Goal: Book appointment/travel/reservation

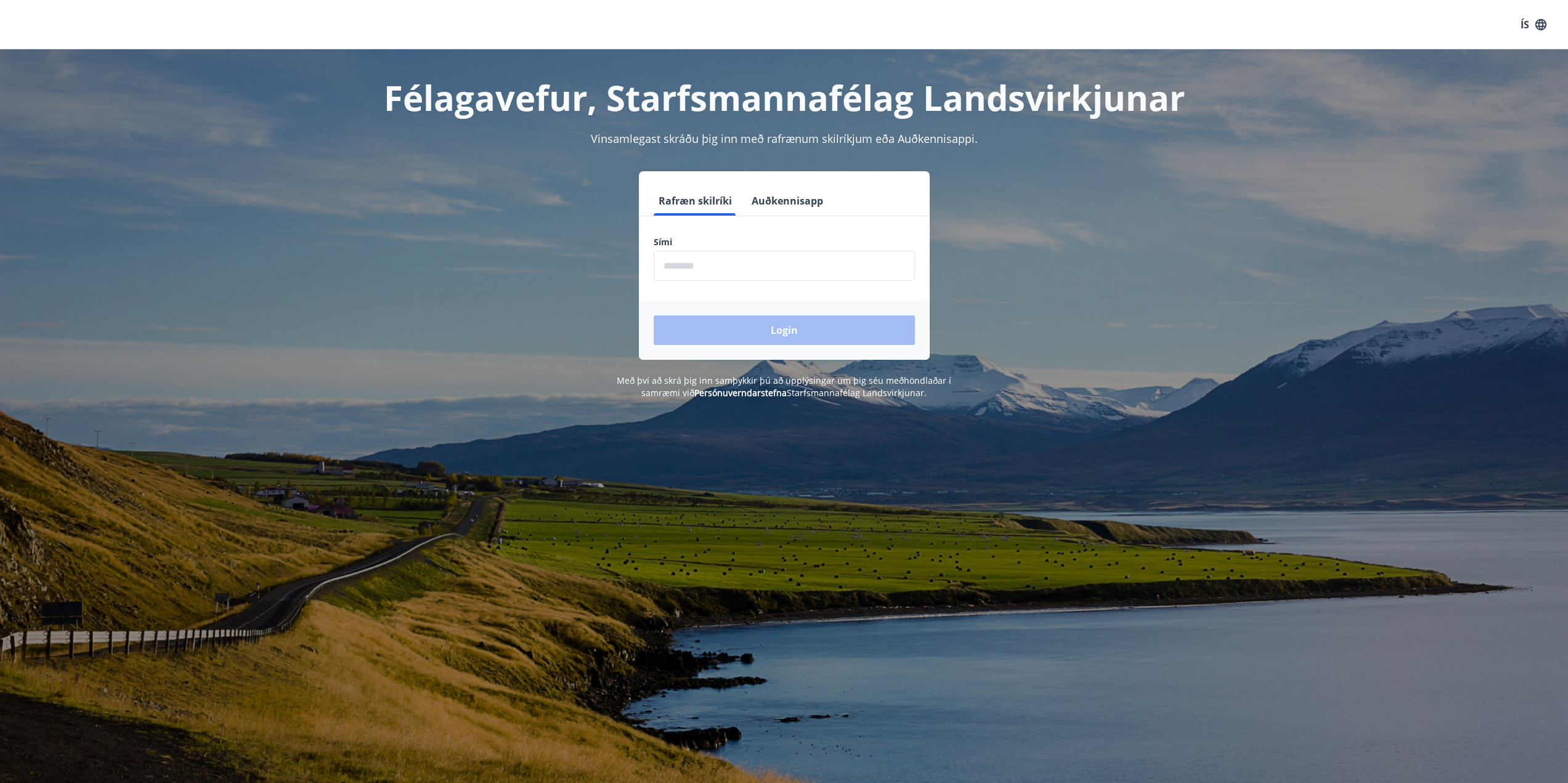
click at [690, 269] on input "phone" at bounding box center [784, 266] width 261 height 30
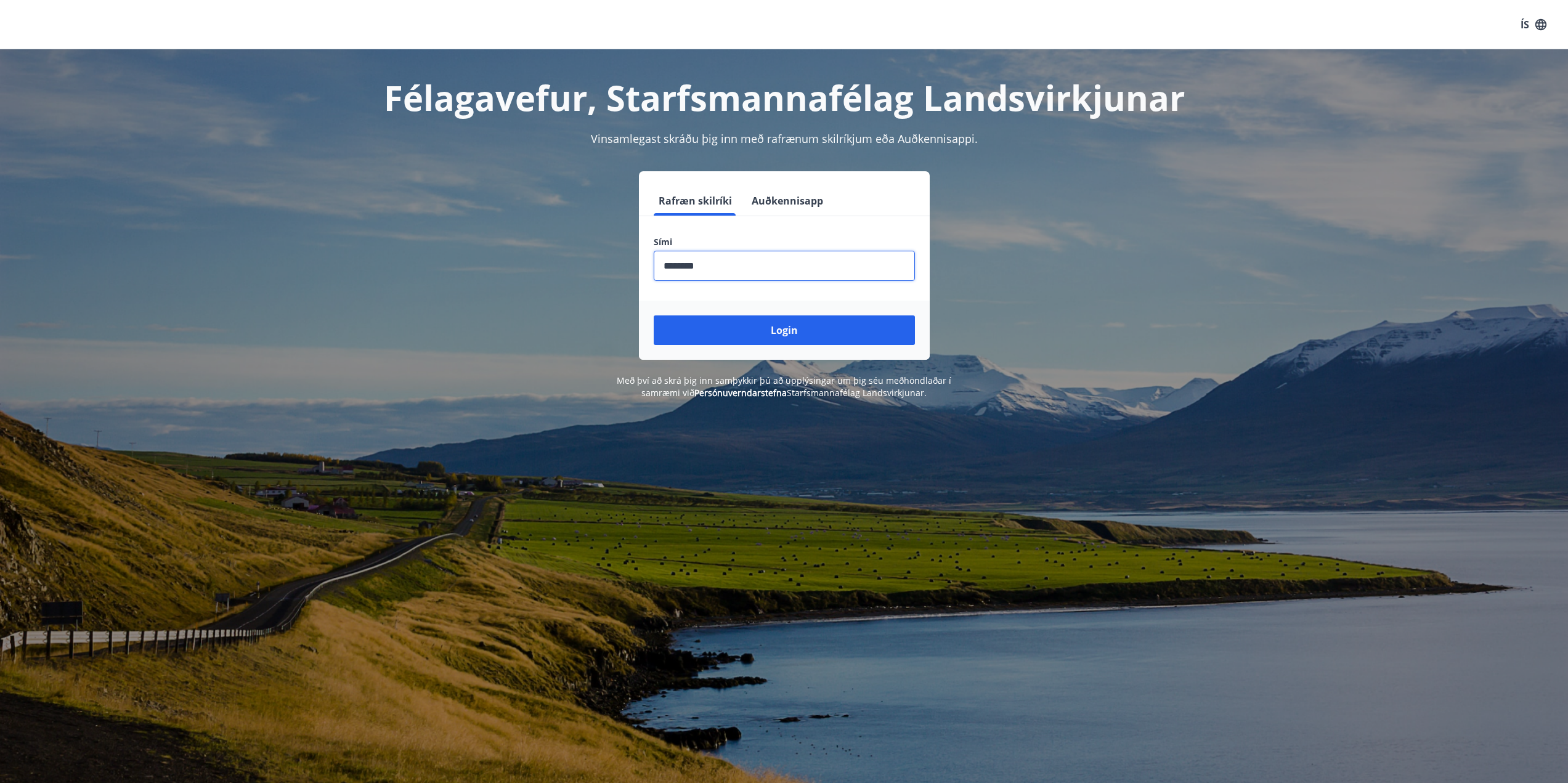
type input "********"
click at [654, 315] on button "Login" at bounding box center [784, 330] width 261 height 30
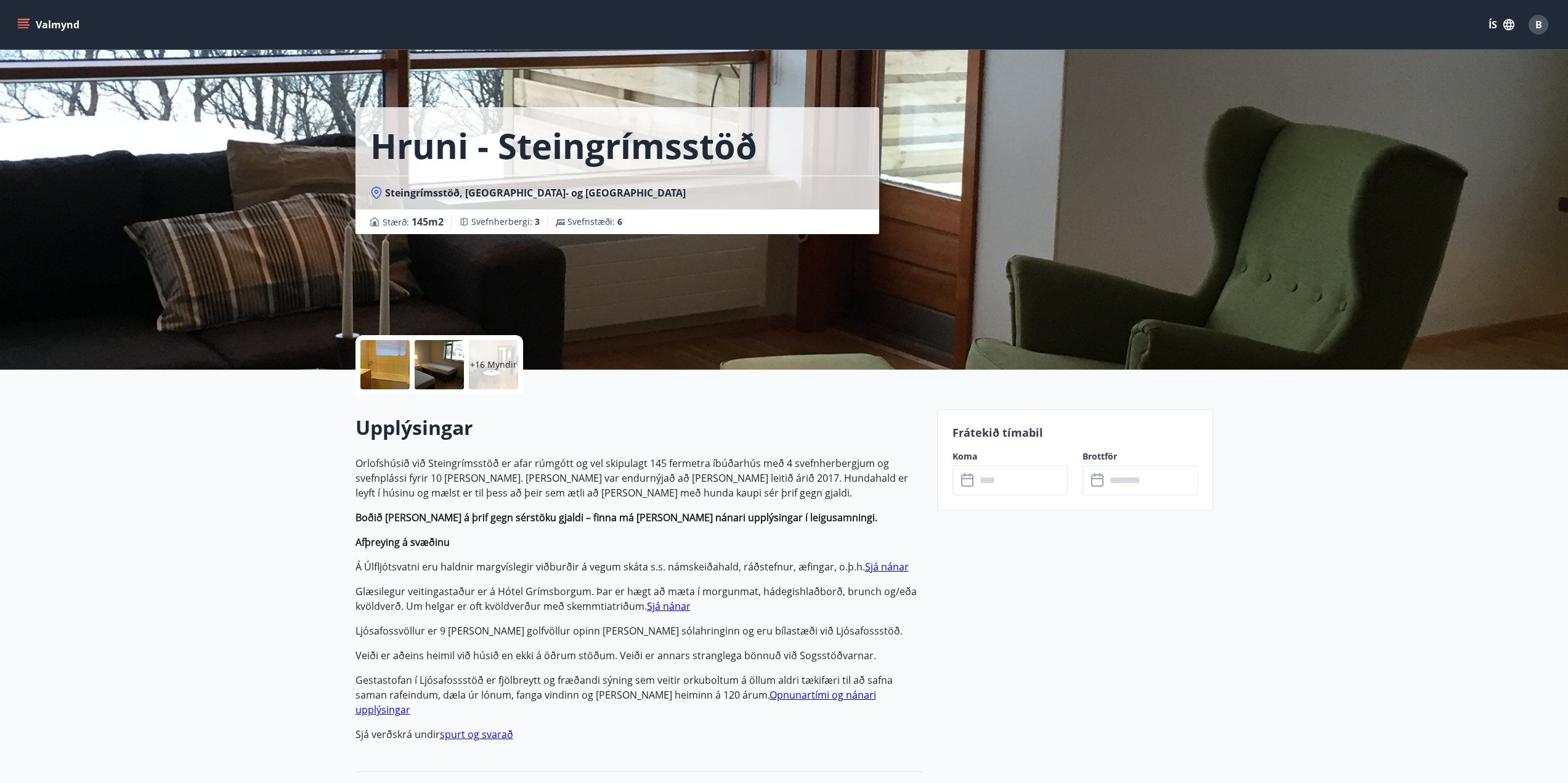
click at [61, 27] on button "Valmynd" at bounding box center [49, 24] width 70 height 22
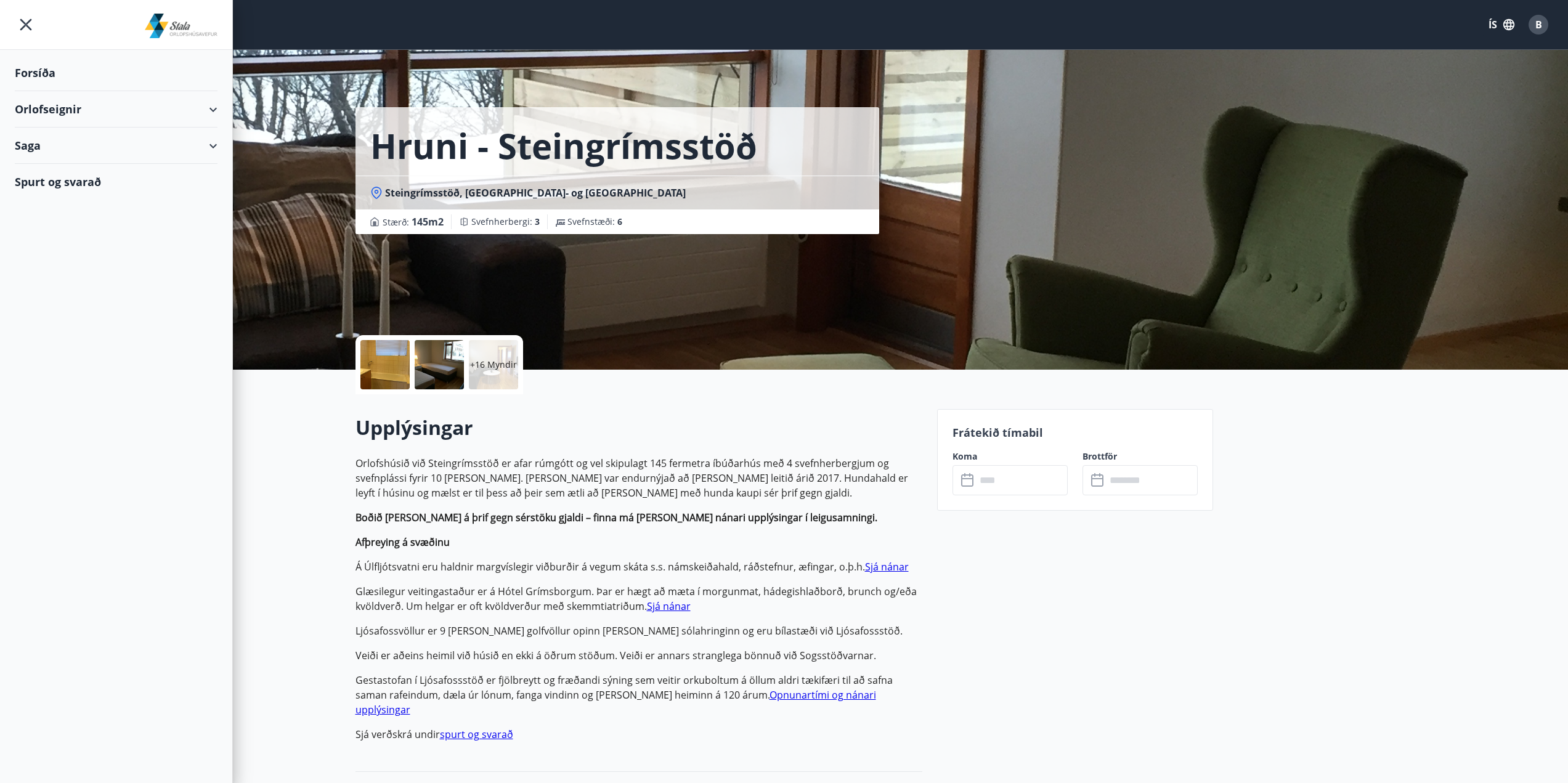
click at [33, 105] on div "Orlofseignir" at bounding box center [116, 109] width 203 height 37
click at [55, 145] on div "Framboð" at bounding box center [116, 141] width 183 height 26
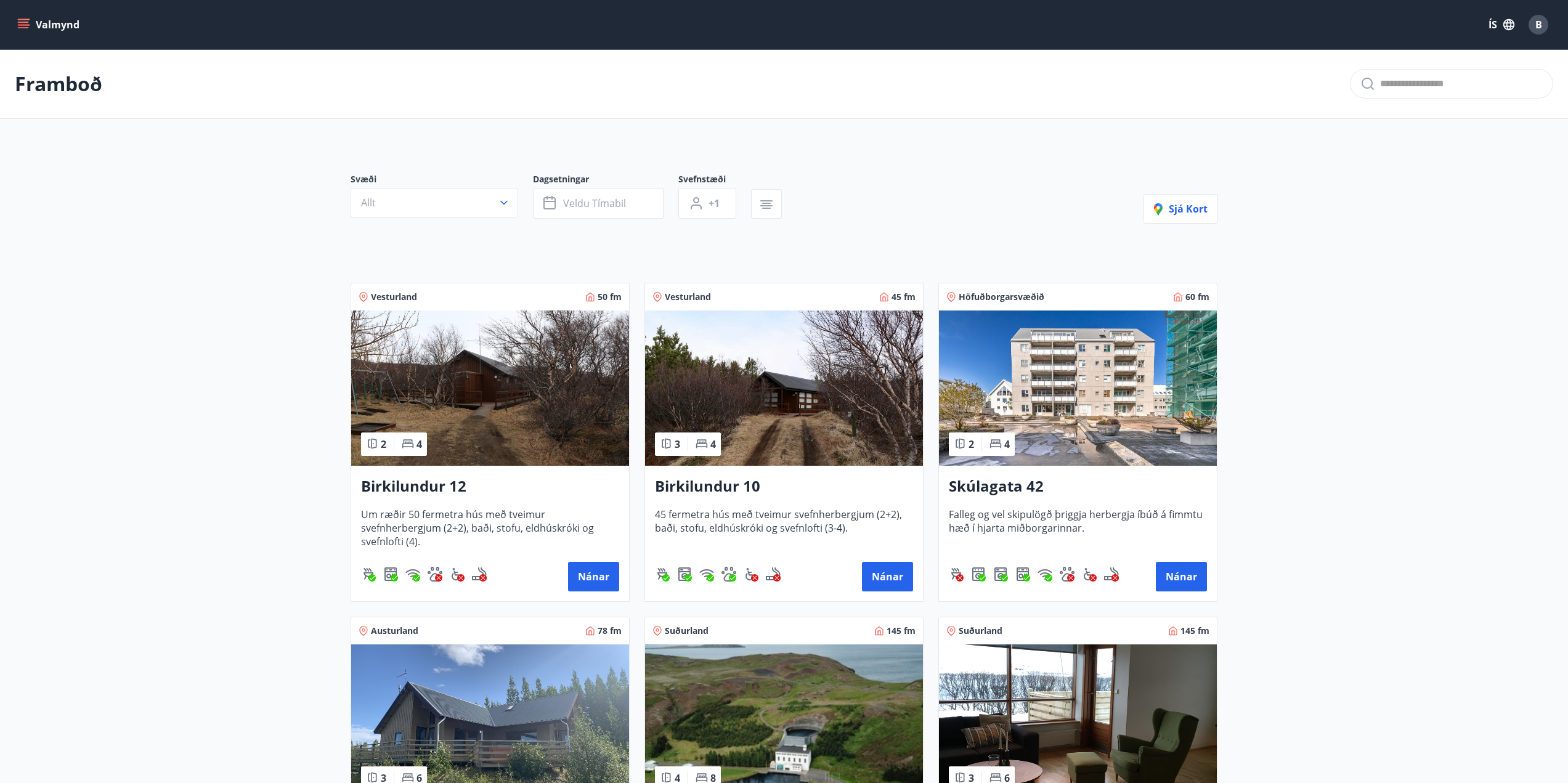
click at [510, 420] on img at bounding box center [490, 388] width 278 height 155
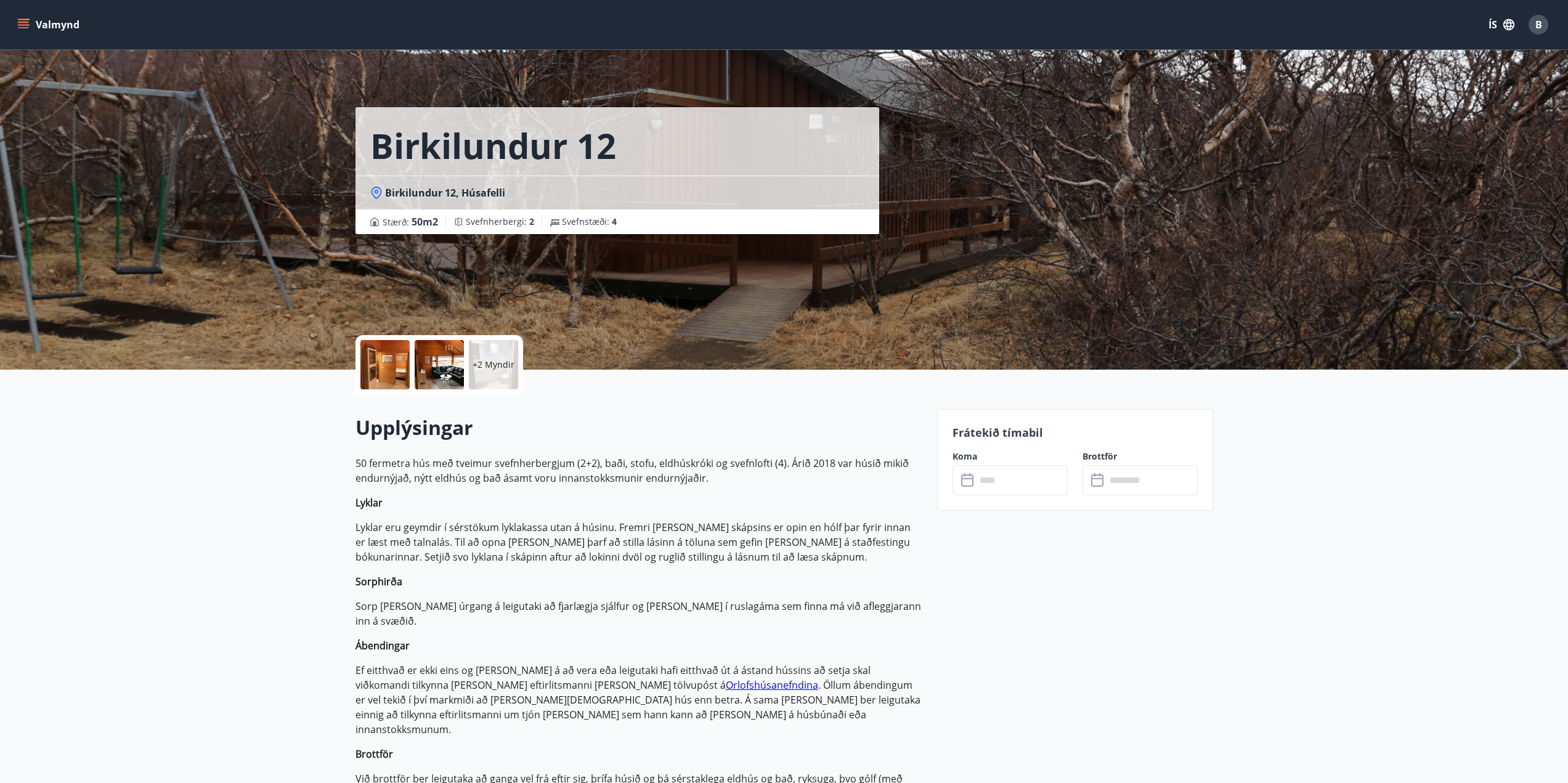
click at [986, 471] on input "text" at bounding box center [1022, 480] width 92 height 30
